Goal: Find specific page/section: Find specific page/section

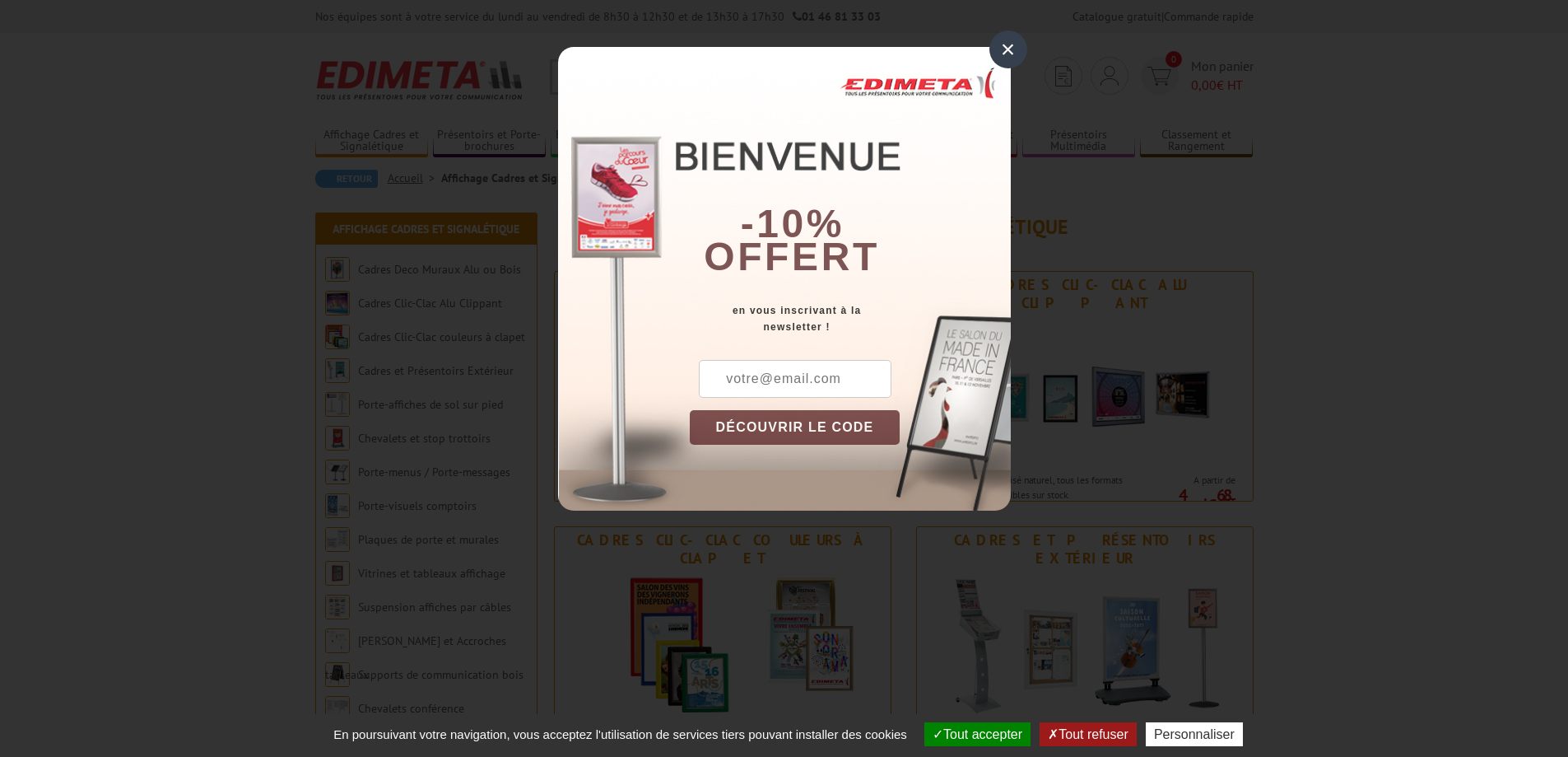
click at [1008, 48] on div "×" at bounding box center [1008, 49] width 38 height 38
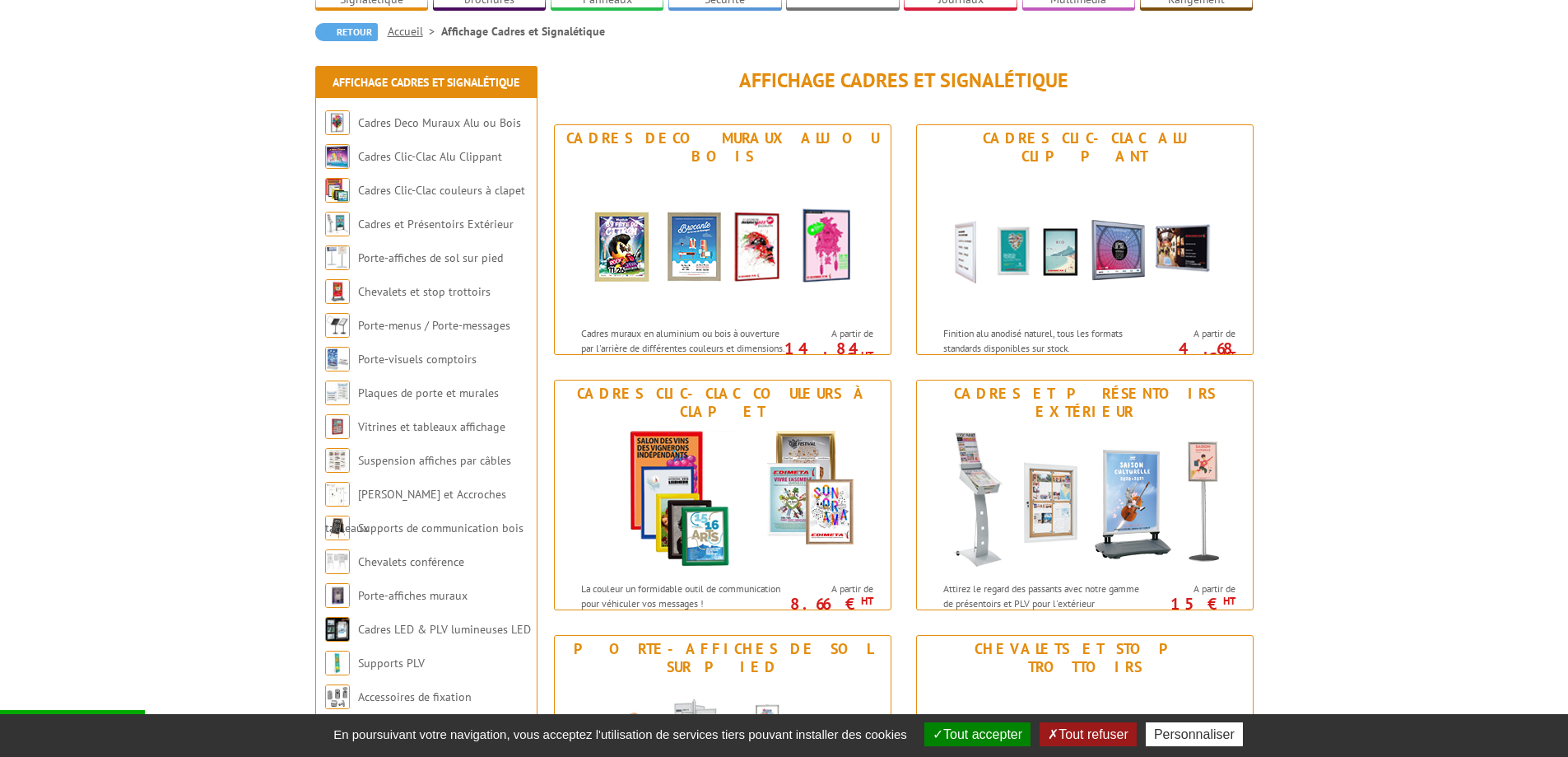
scroll to position [165, 0]
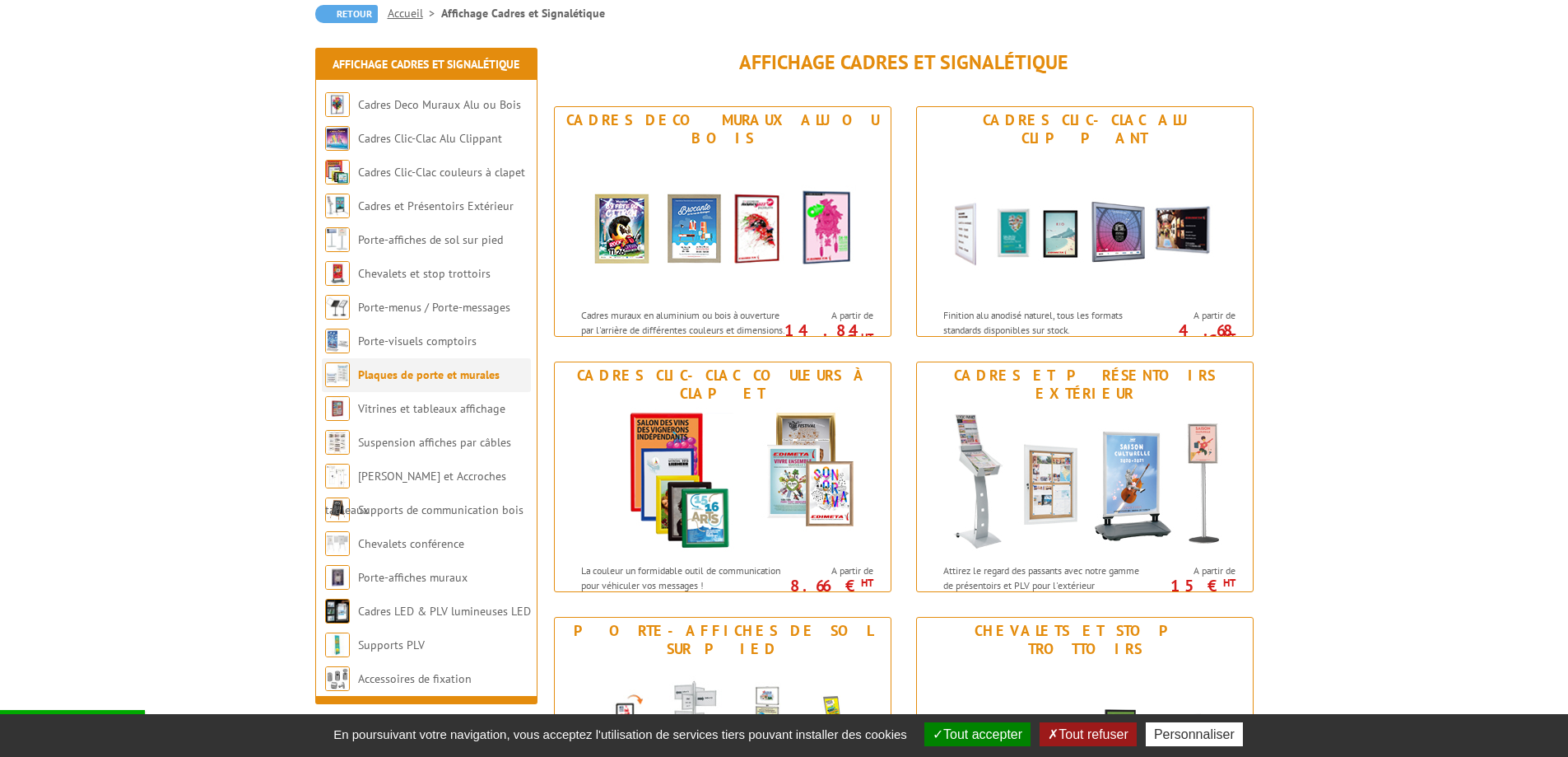
click at [375, 378] on link "Plaques de porte et murales" at bounding box center [429, 374] width 141 height 15
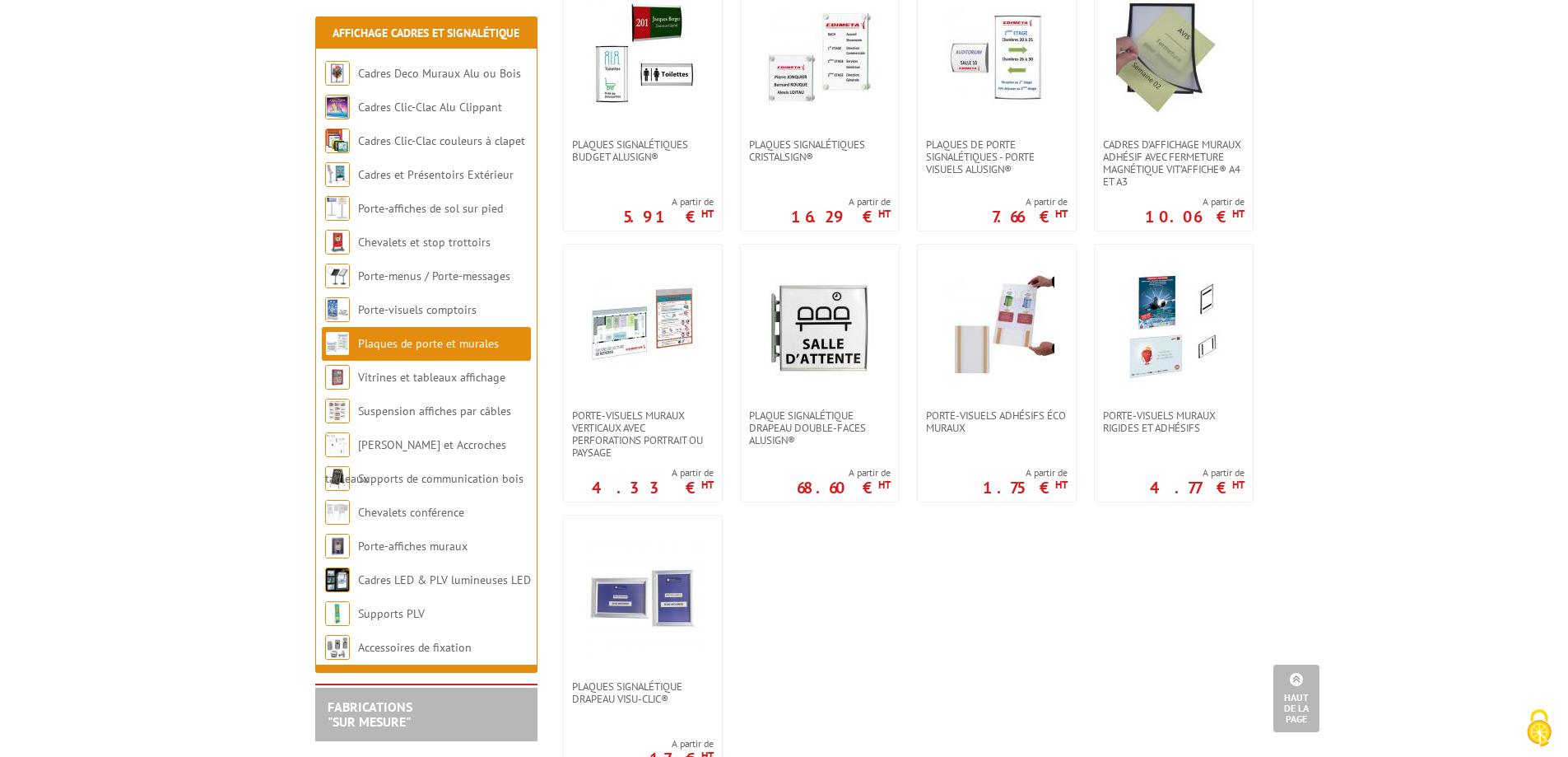
scroll to position [823, 0]
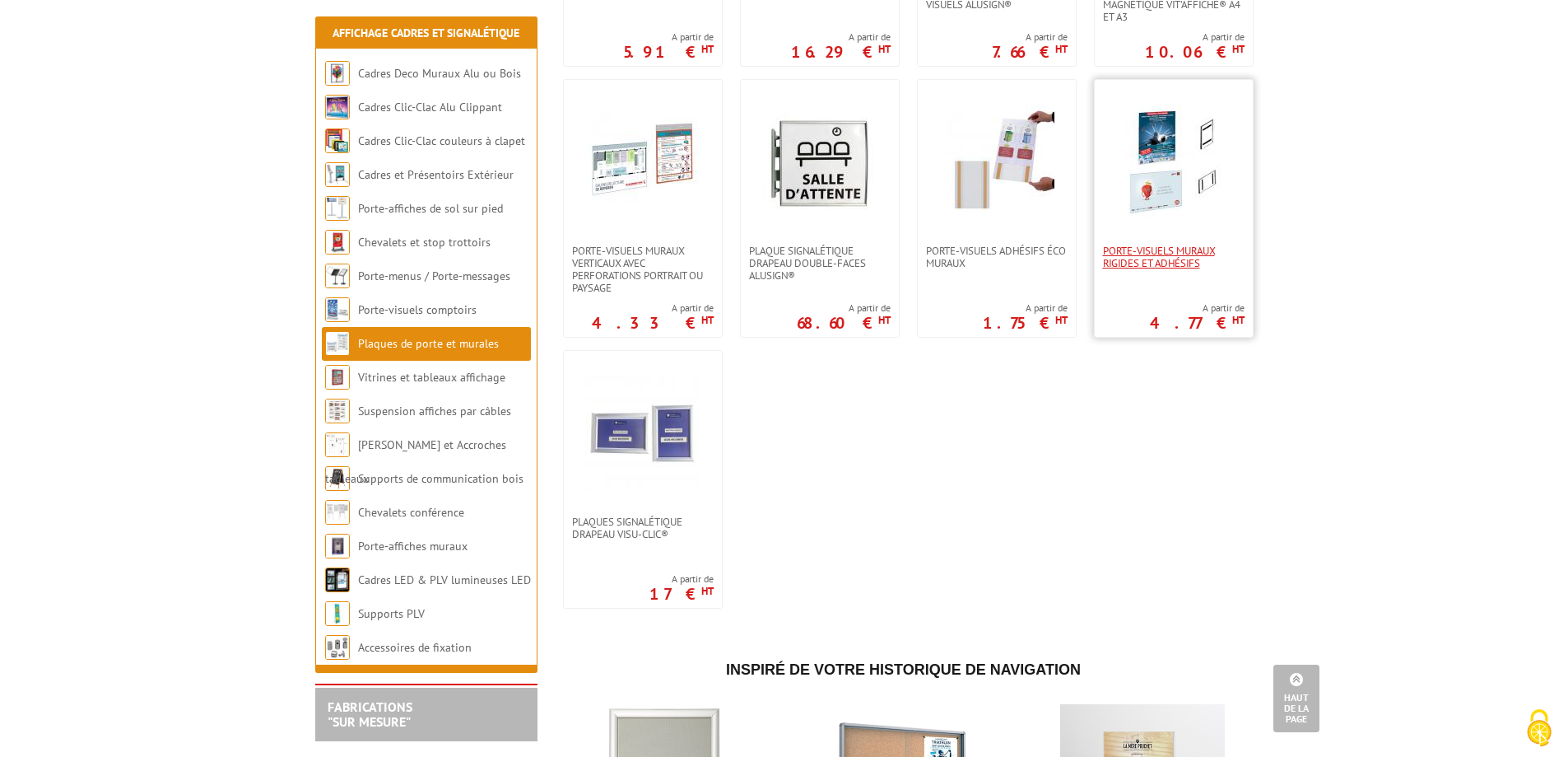
click at [1161, 257] on span "Porte-visuels muraux rigides et adhésifs" at bounding box center [1173, 256] width 141 height 24
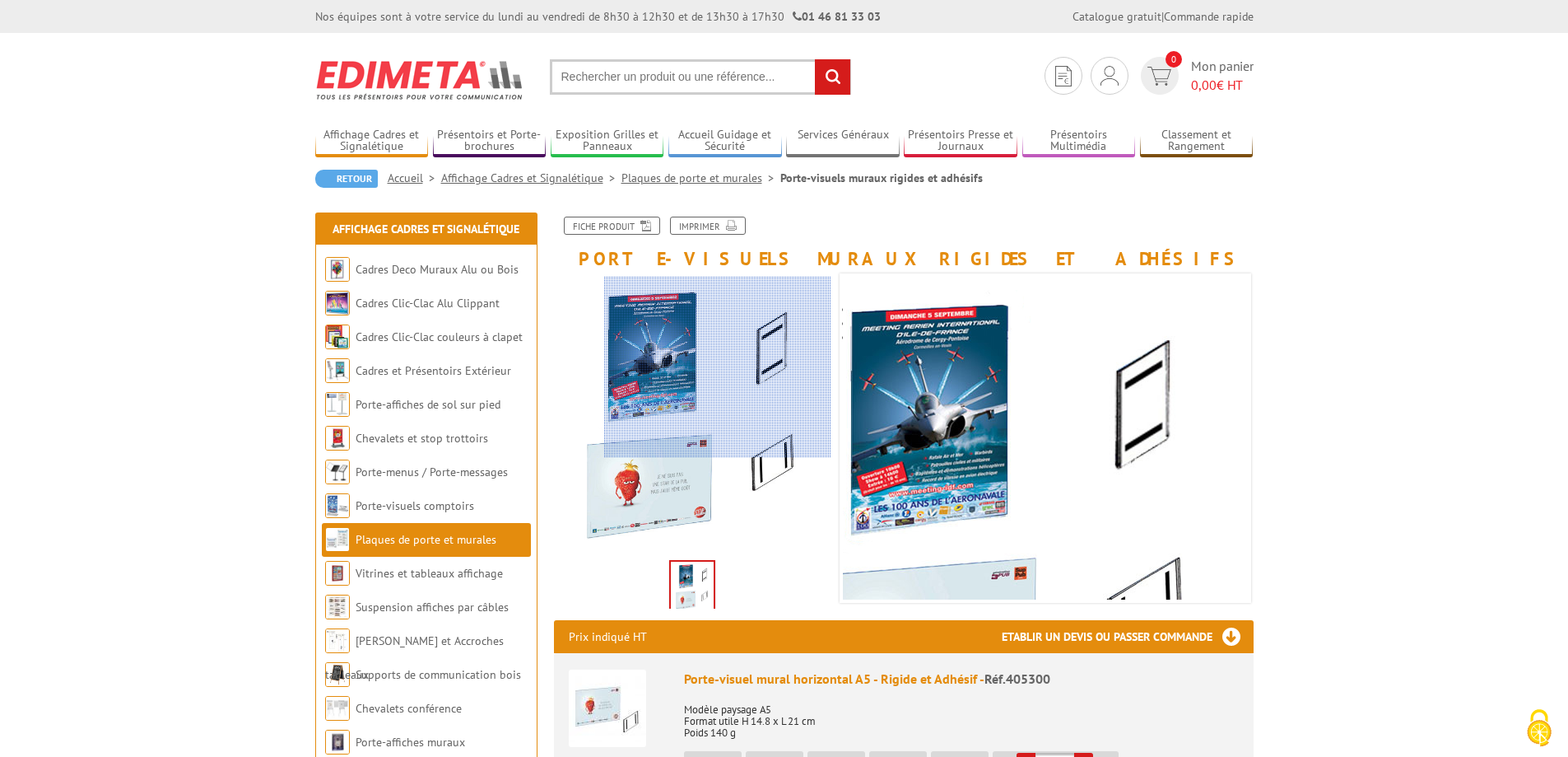
click at [728, 348] on div at bounding box center [717, 367] width 227 height 181
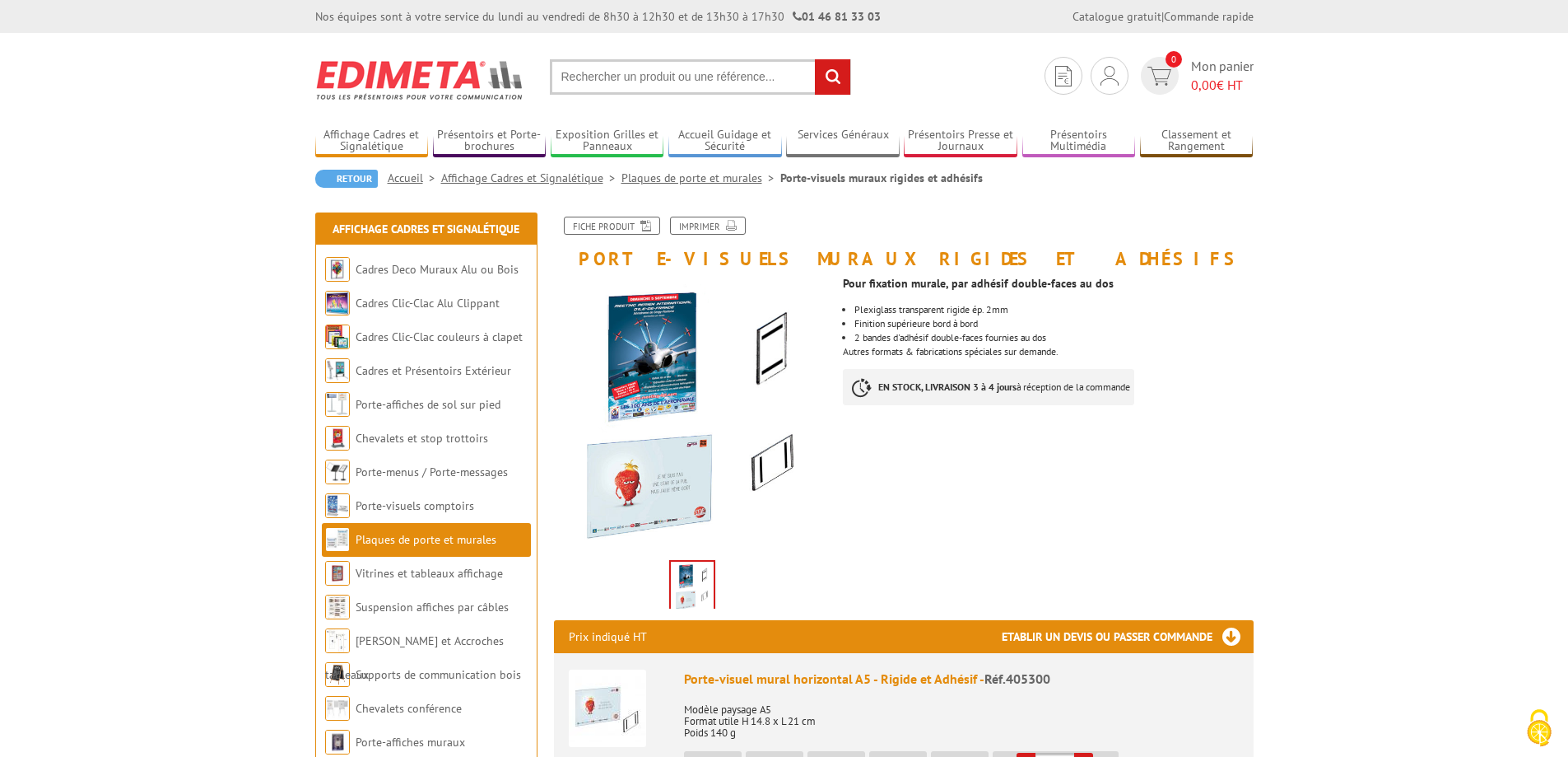
click at [672, 74] on input "text" at bounding box center [699, 77] width 301 height 35
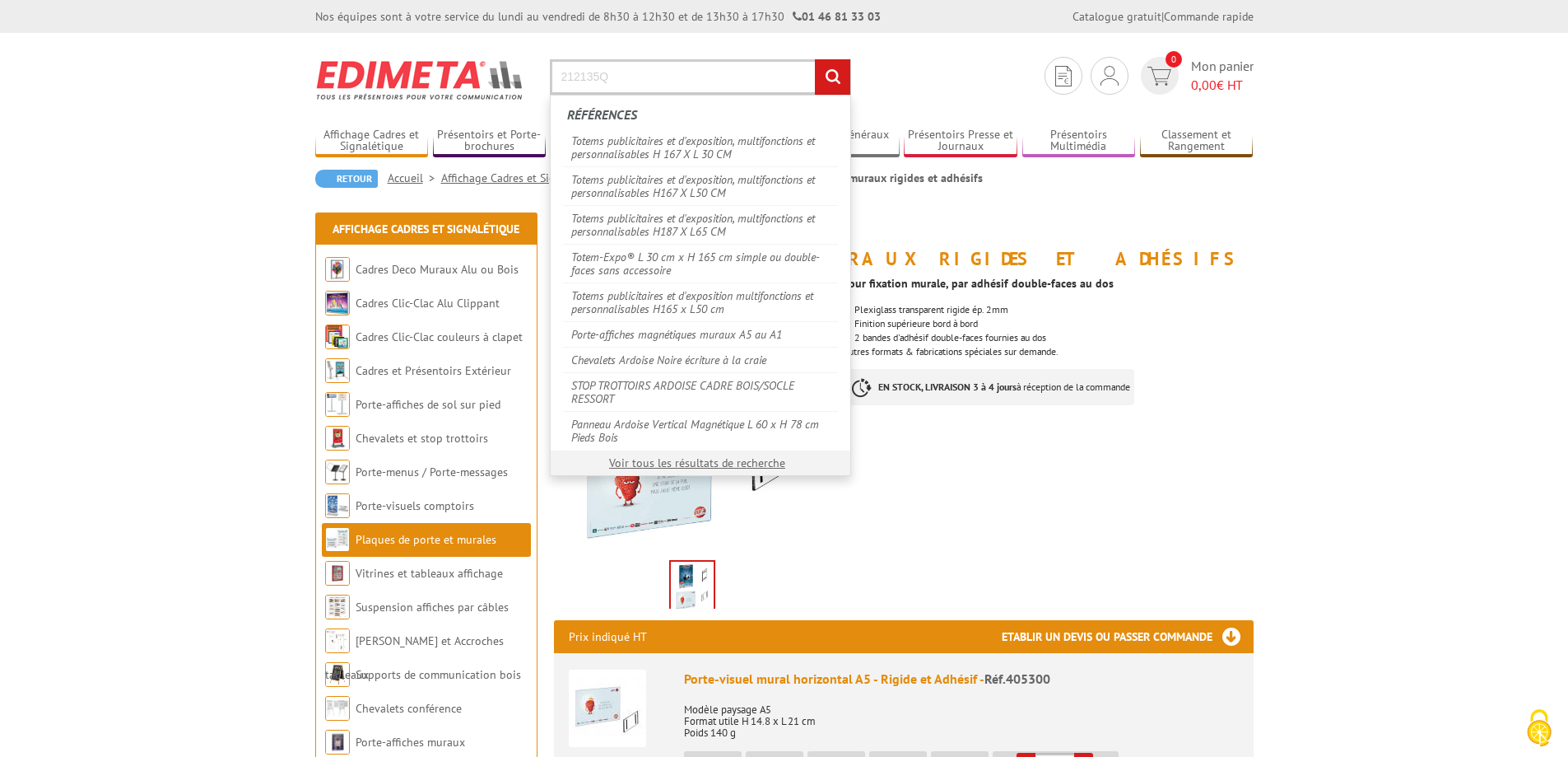
type input "212135Q"
click at [815, 59] on input "rechercher" at bounding box center [833, 77] width 35 height 35
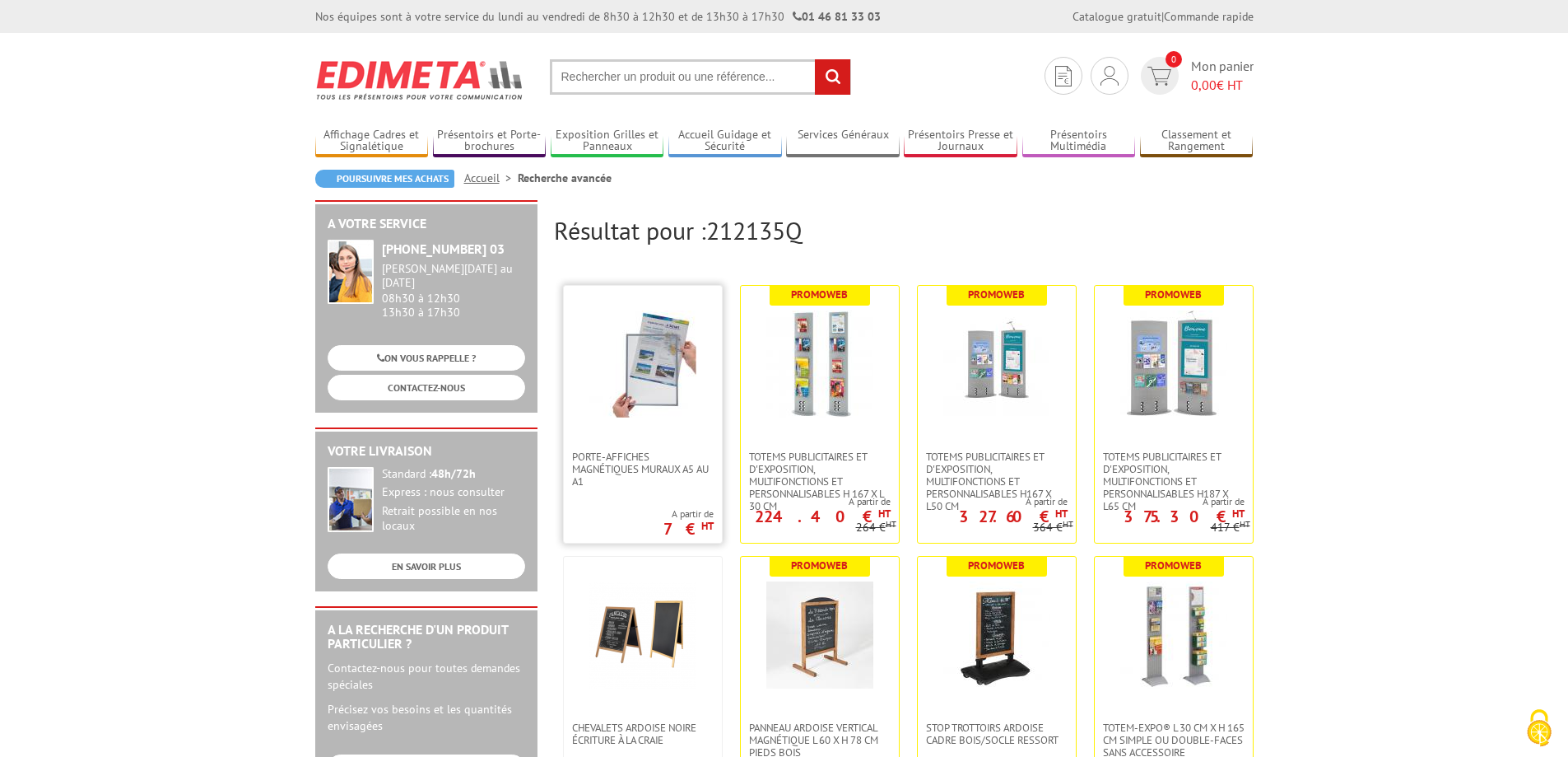
click at [639, 358] on img at bounding box center [643, 364] width 107 height 107
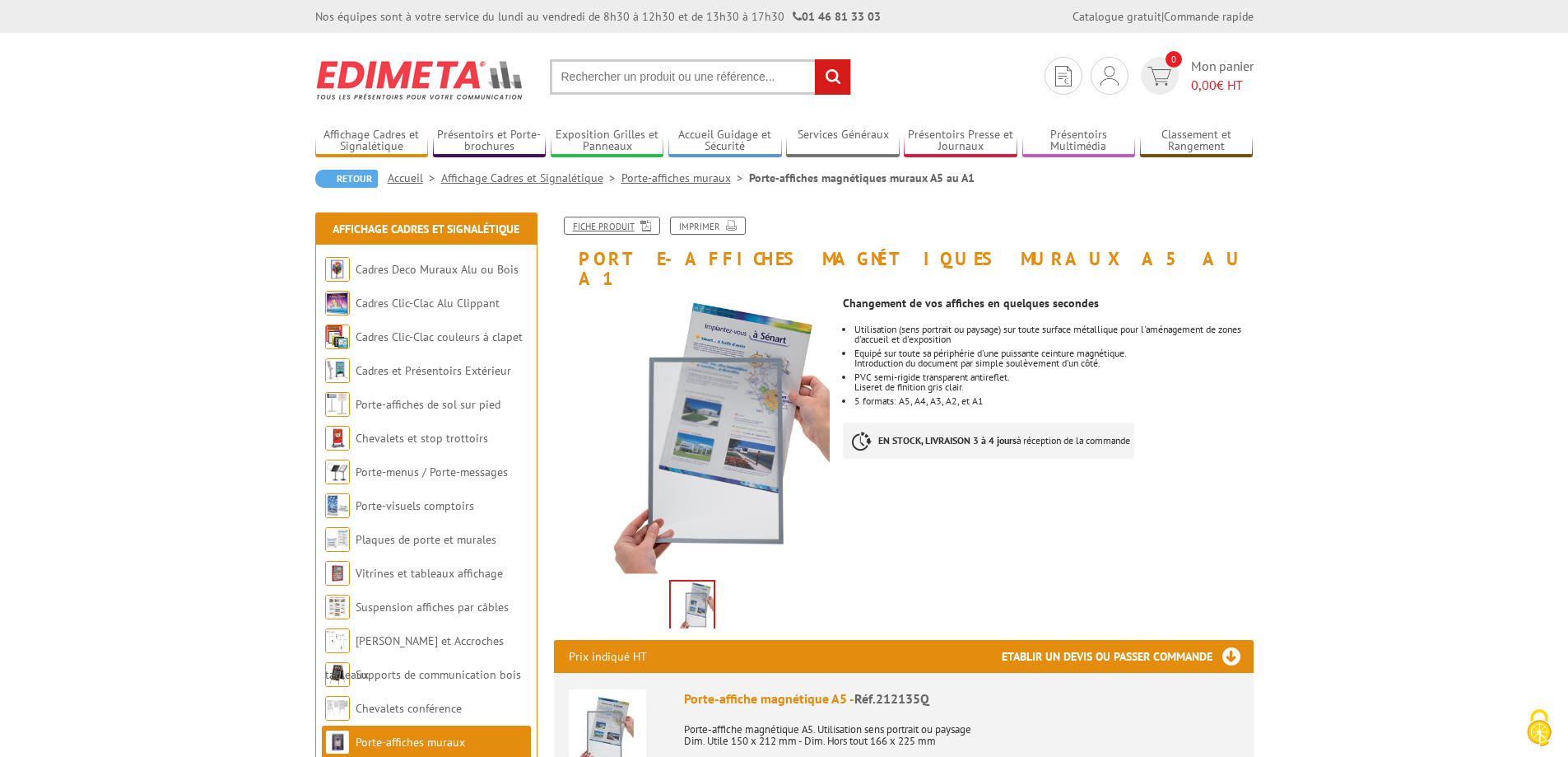
click at [616, 222] on link "Fiche produit" at bounding box center [612, 225] width 96 height 19
drag, startPoint x: 1354, startPoint y: 5, endPoint x: 1381, endPoint y: 218, distance: 214.7
click at [587, 82] on input "text" at bounding box center [699, 77] width 301 height 35
paste input "091221"
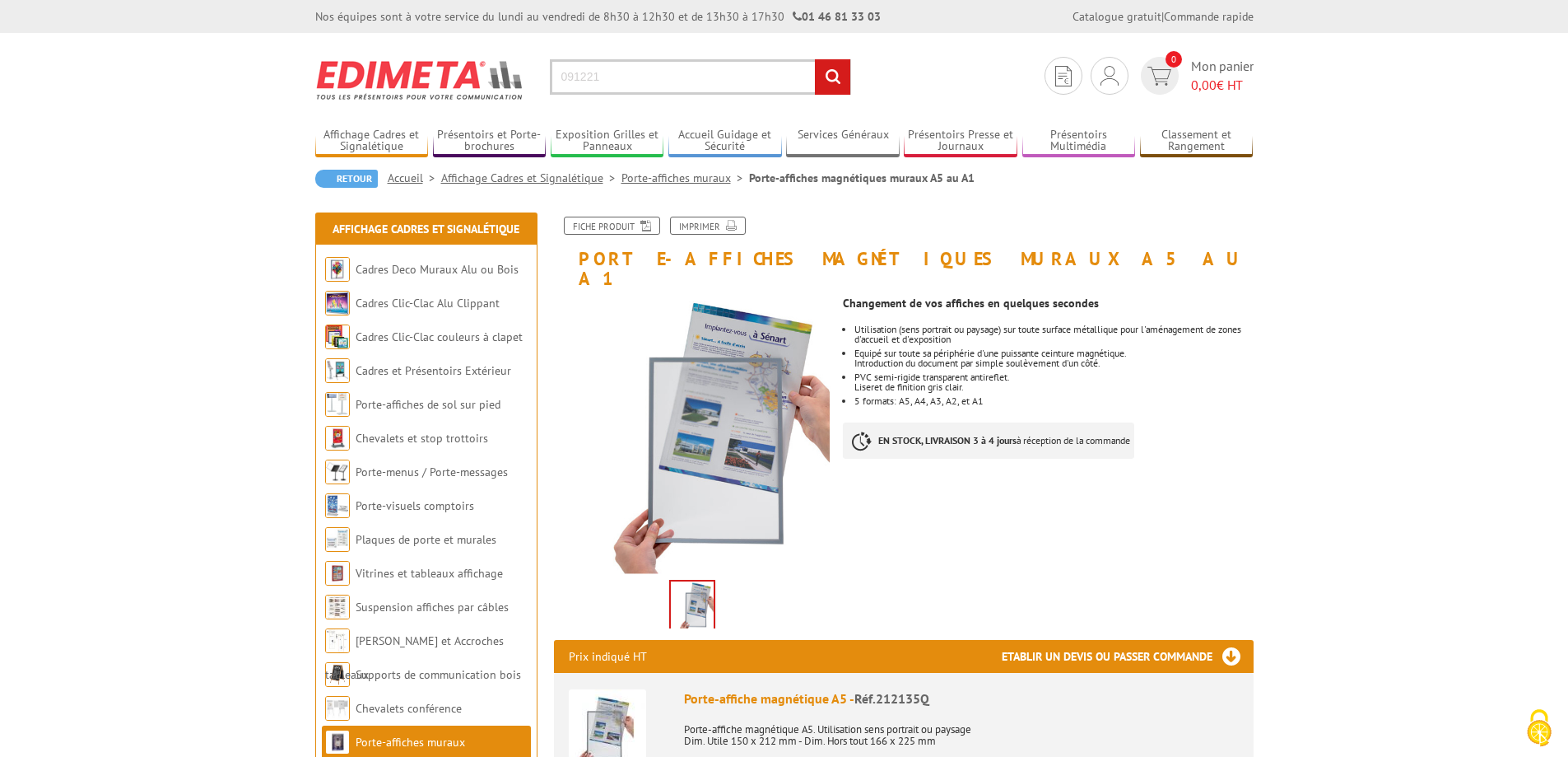
type input "091221"
click at [830, 78] on input "rechercher" at bounding box center [833, 77] width 35 height 35
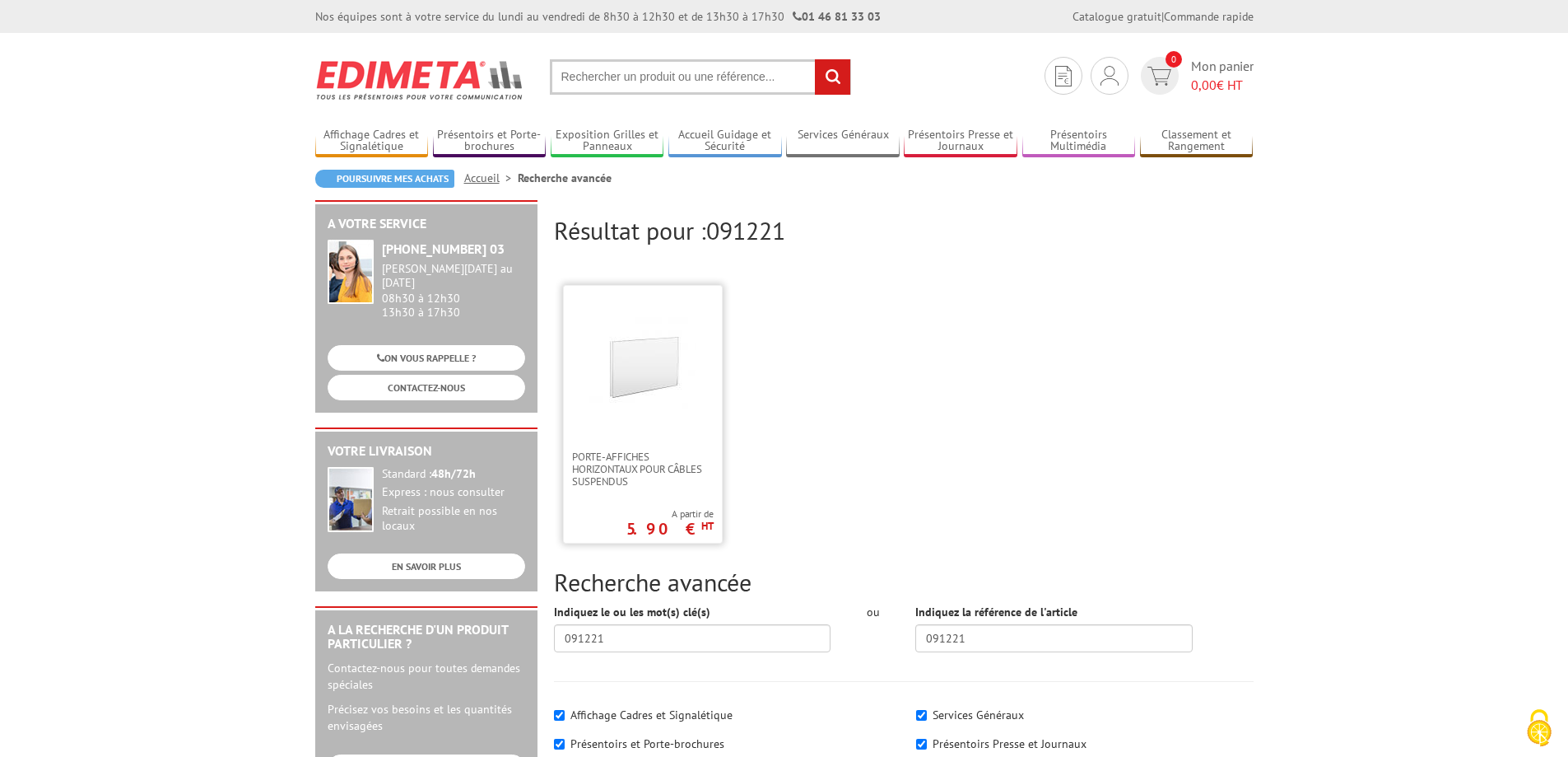
click at [677, 386] on img at bounding box center [643, 364] width 107 height 107
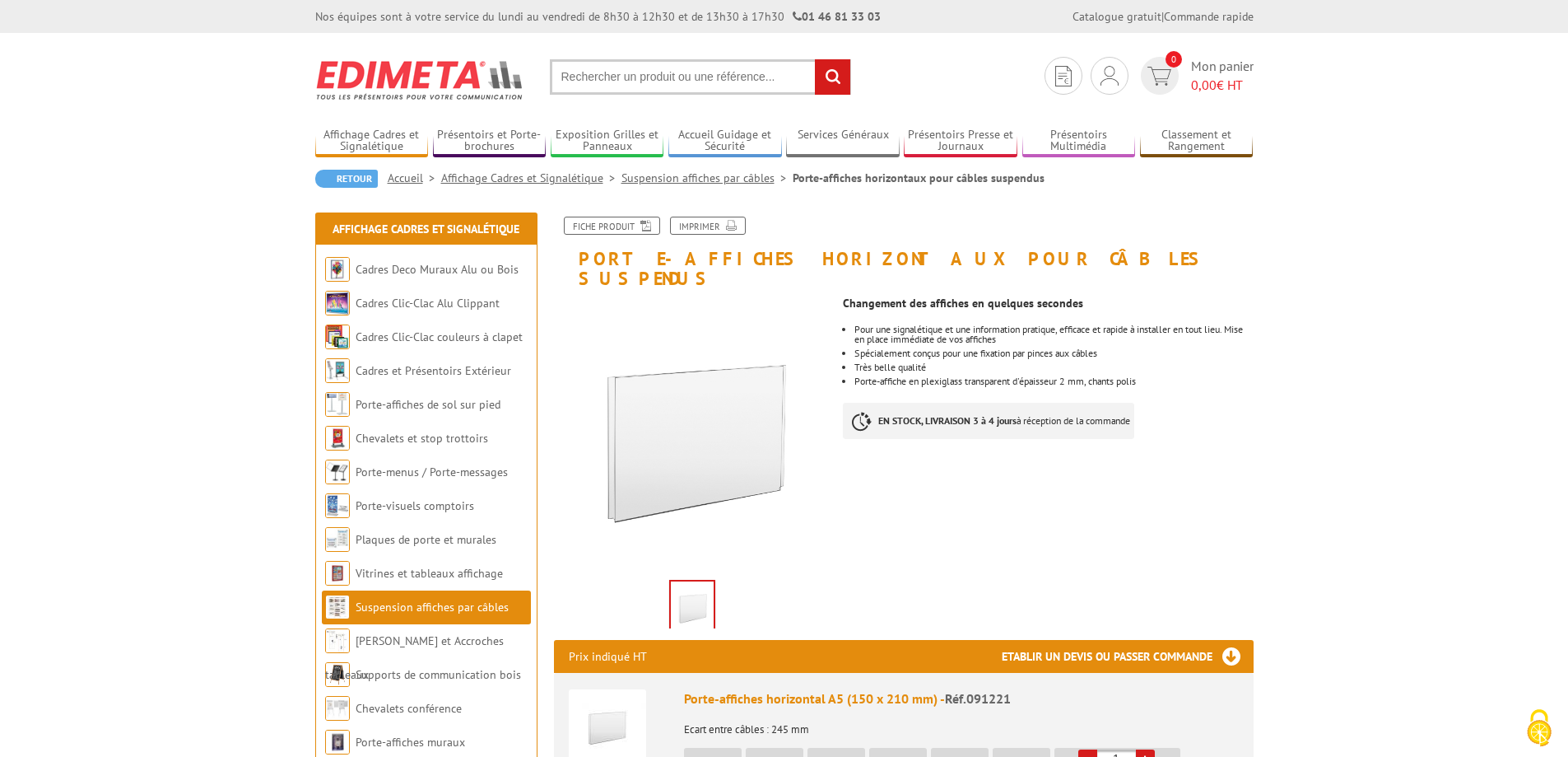
click at [638, 83] on input "text" at bounding box center [699, 77] width 301 height 35
paste input "405100"
type input "405100"
click at [846, 75] on input "rechercher" at bounding box center [833, 77] width 35 height 35
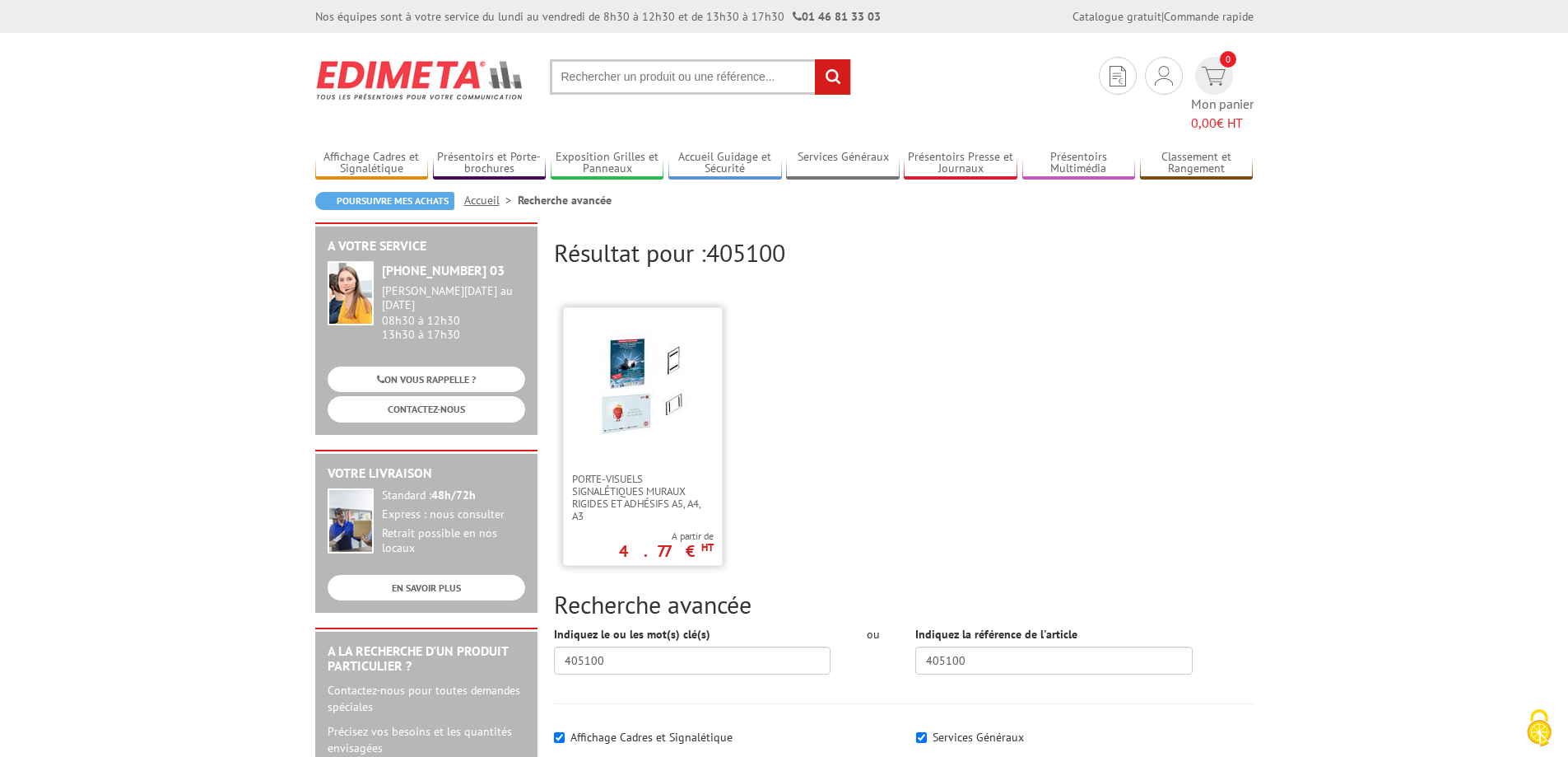
click at [647, 440] on link at bounding box center [643, 390] width 158 height 165
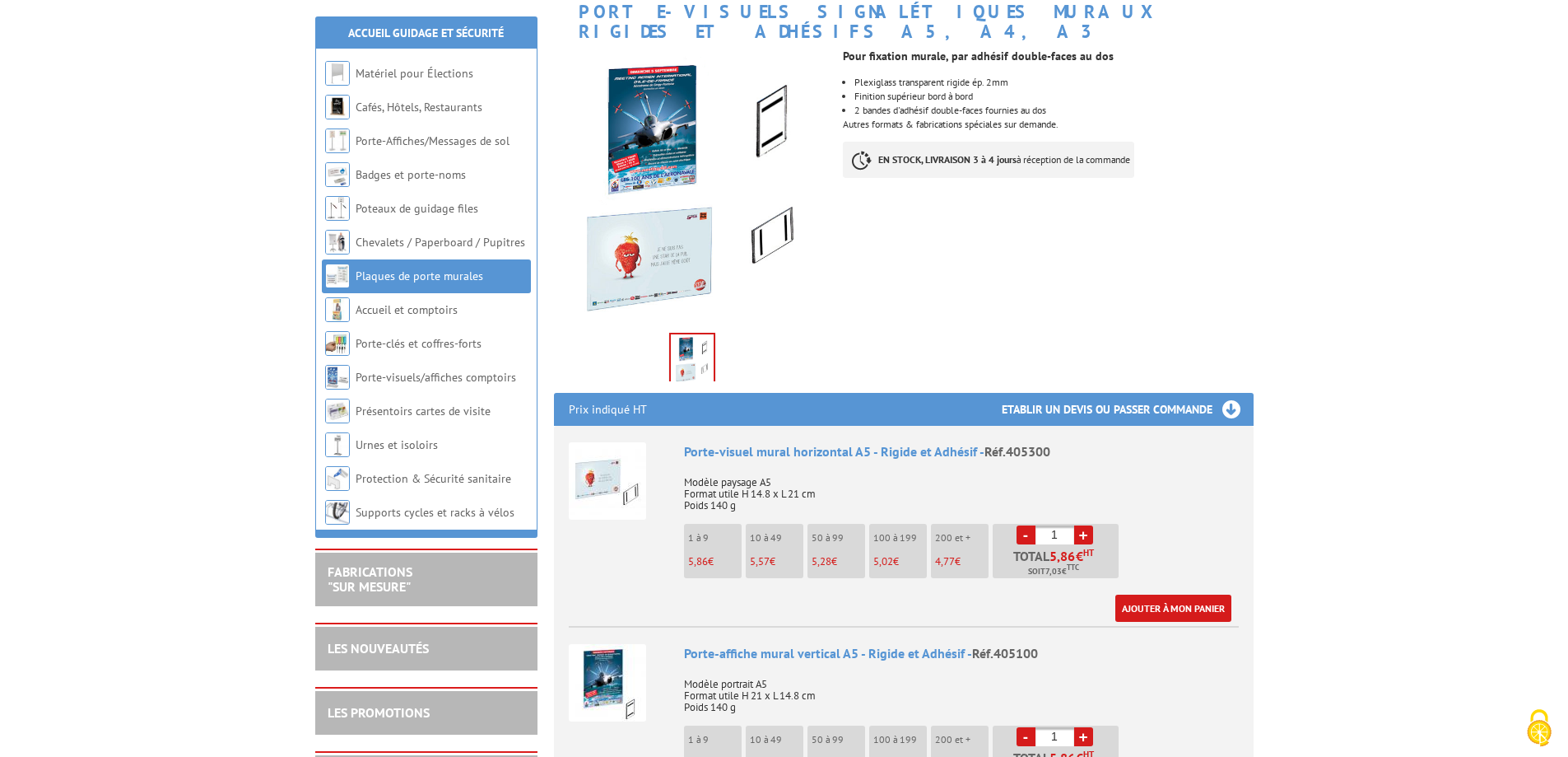
scroll to position [412, 0]
